Goal: Obtain resource: Download file/media

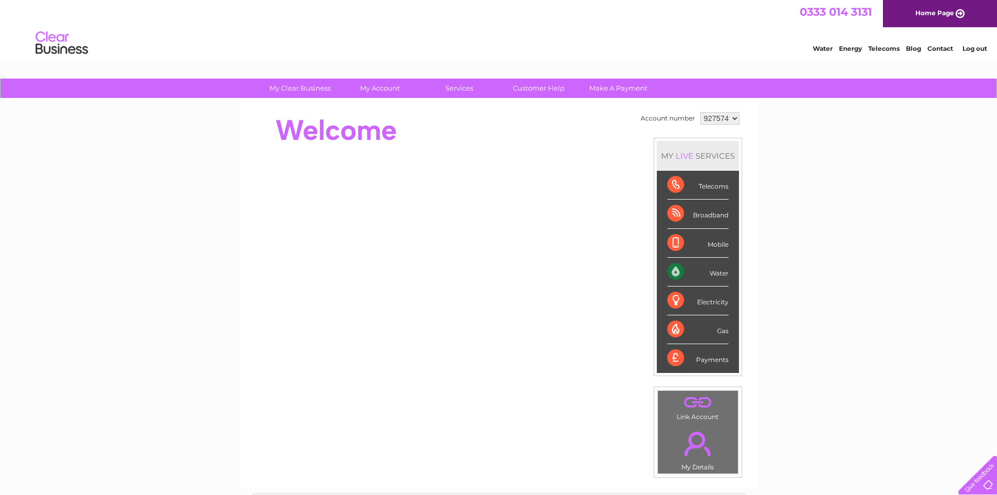
click at [723, 266] on div "Water" at bounding box center [698, 272] width 61 height 29
click at [723, 269] on div "Water" at bounding box center [698, 272] width 61 height 29
click at [709, 272] on div "Water" at bounding box center [698, 272] width 61 height 29
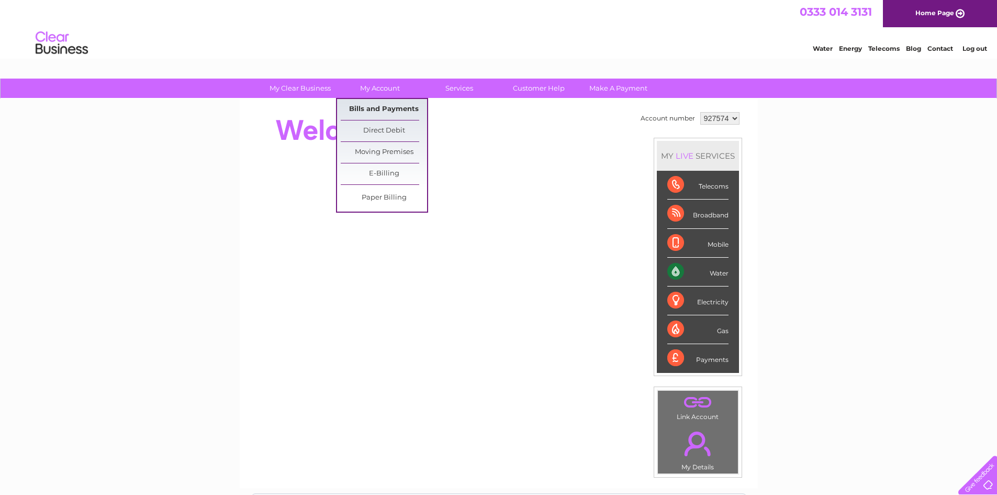
click at [402, 105] on link "Bills and Payments" at bounding box center [384, 109] width 86 height 21
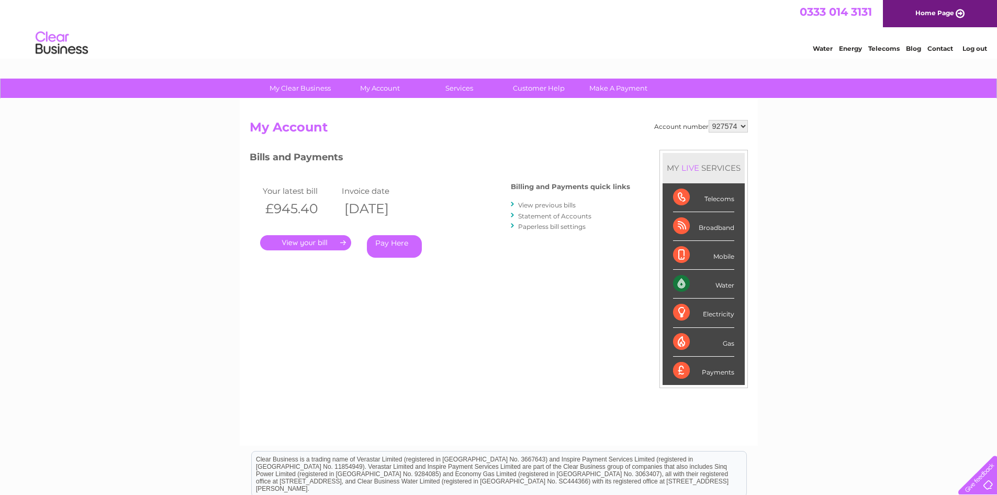
click at [316, 238] on link "." at bounding box center [305, 242] width 91 height 15
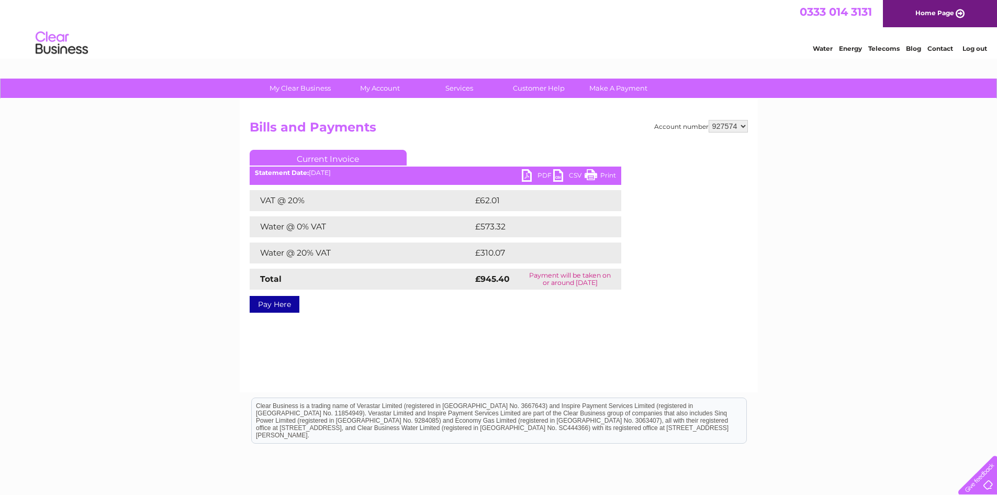
click at [525, 180] on link "PDF" at bounding box center [537, 176] width 31 height 15
click at [746, 129] on select "927574 941759" at bounding box center [728, 126] width 39 height 13
select select "941759"
click at [709, 120] on select "927574 941759" at bounding box center [728, 126] width 39 height 13
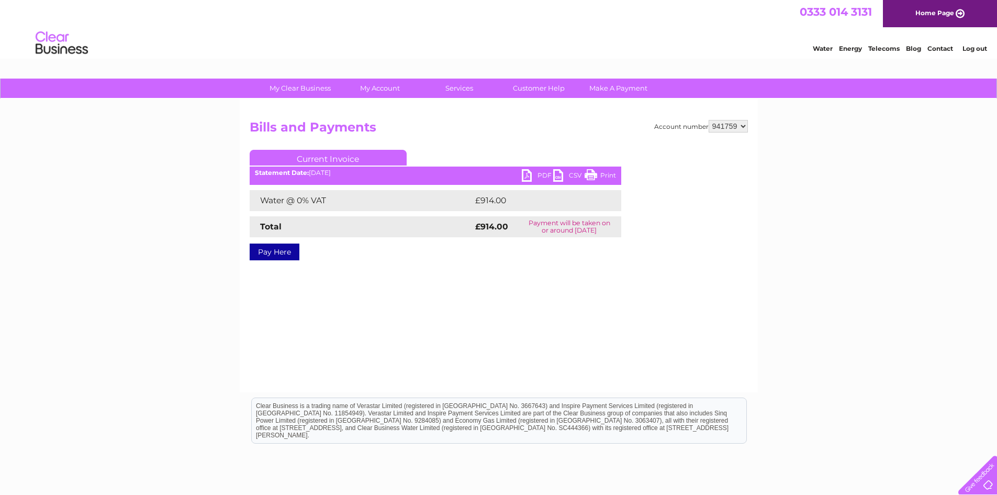
click at [532, 176] on link "PDF" at bounding box center [537, 176] width 31 height 15
